Goal: Information Seeking & Learning: Learn about a topic

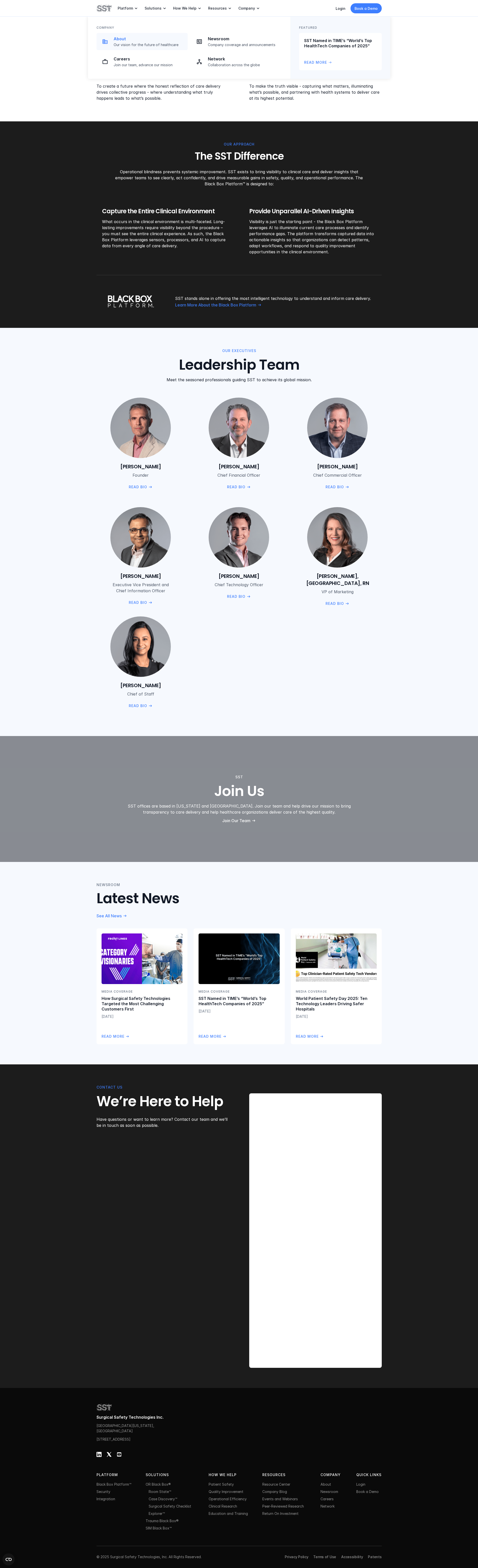
click at [166, 44] on p "Our vision for the future of healthcare" at bounding box center [149, 45] width 71 height 4
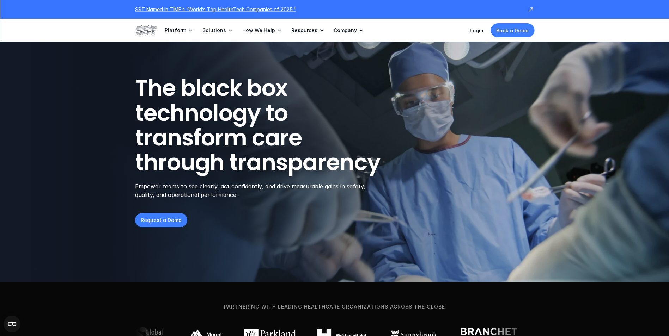
click at [529, 11] on use at bounding box center [530, 9] width 7 height 7
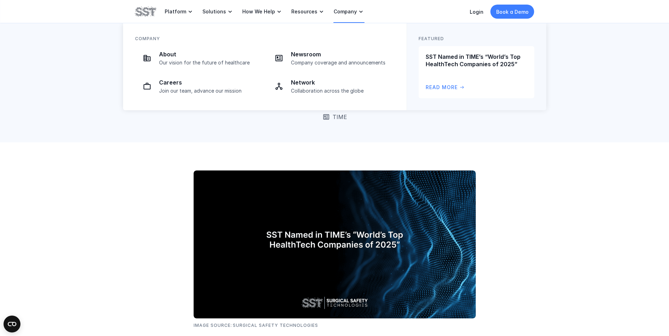
click at [358, 12] on icon at bounding box center [361, 11] width 7 height 7
click at [335, 55] on p "Newsroom" at bounding box center [340, 54] width 99 height 7
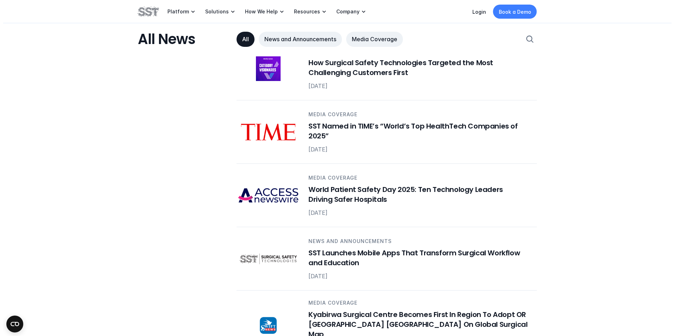
scroll to position [458, 0]
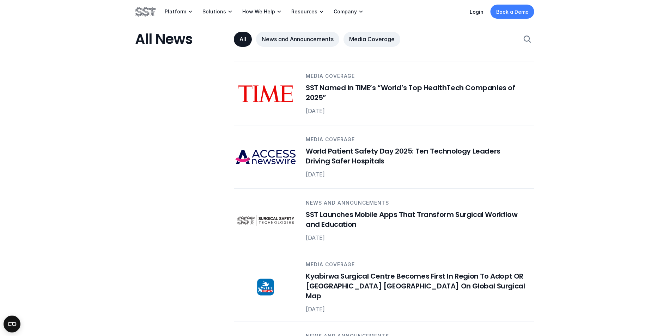
click at [525, 42] on icon "Search Icon" at bounding box center [527, 39] width 8 height 8
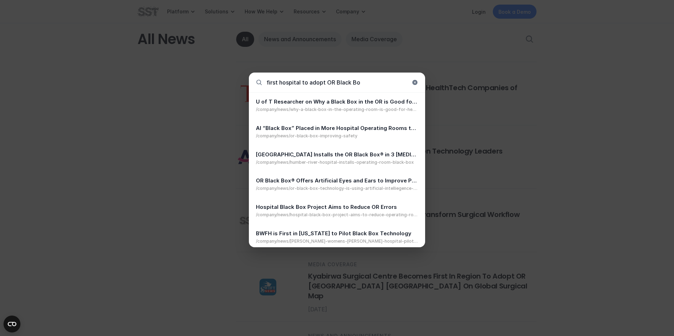
type input "first hospital to adopt OR Black Box"
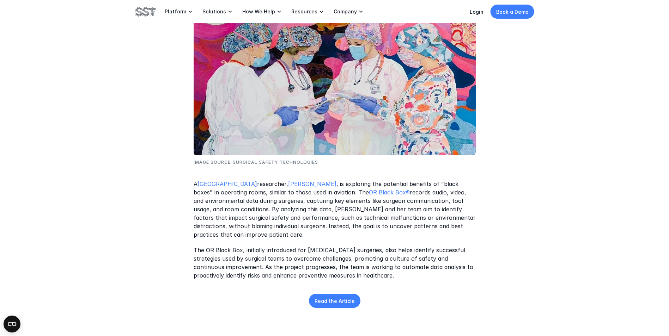
scroll to position [176, 0]
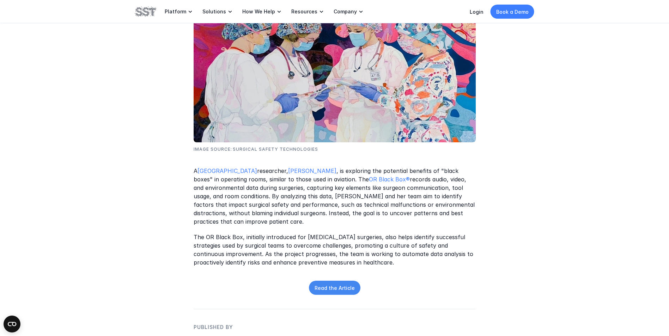
click at [351, 285] on p "Read the Article" at bounding box center [335, 288] width 40 height 7
